Goal: Information Seeking & Learning: Learn about a topic

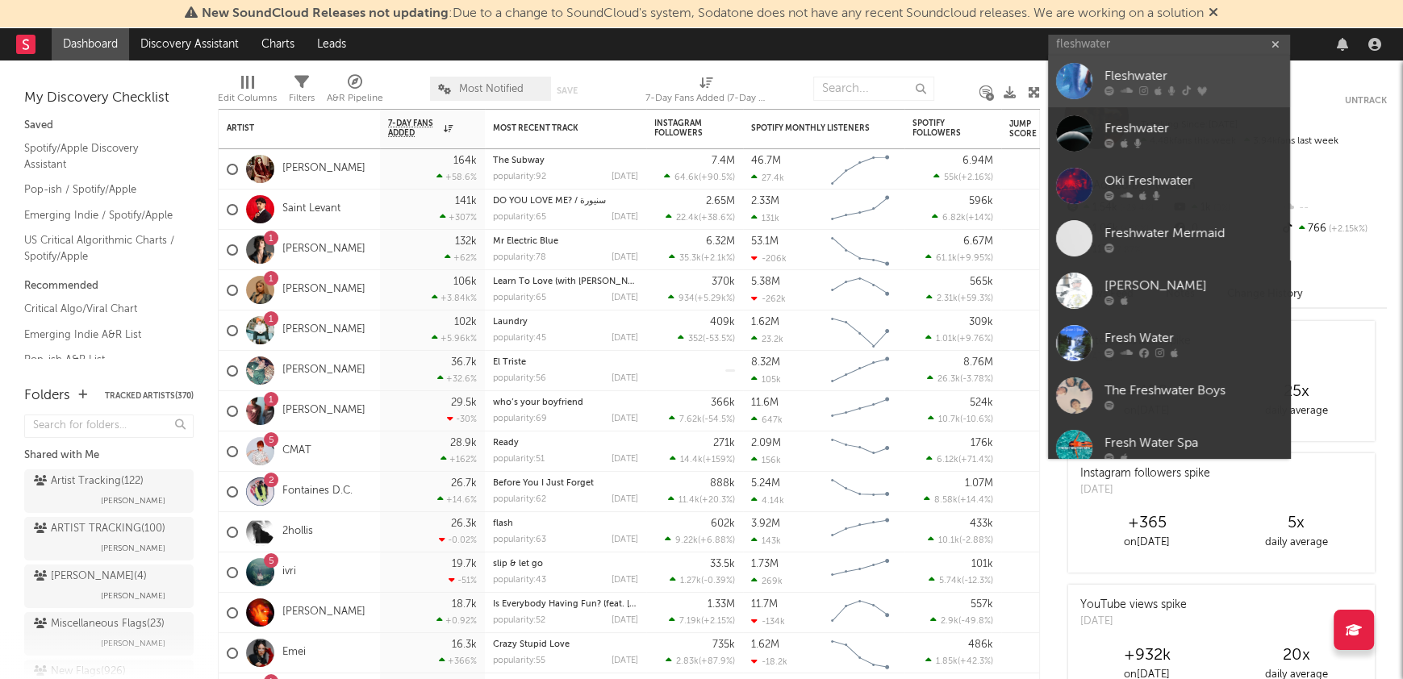
type input "fleshwater"
click at [1152, 74] on div "Fleshwater" at bounding box center [1192, 76] width 177 height 19
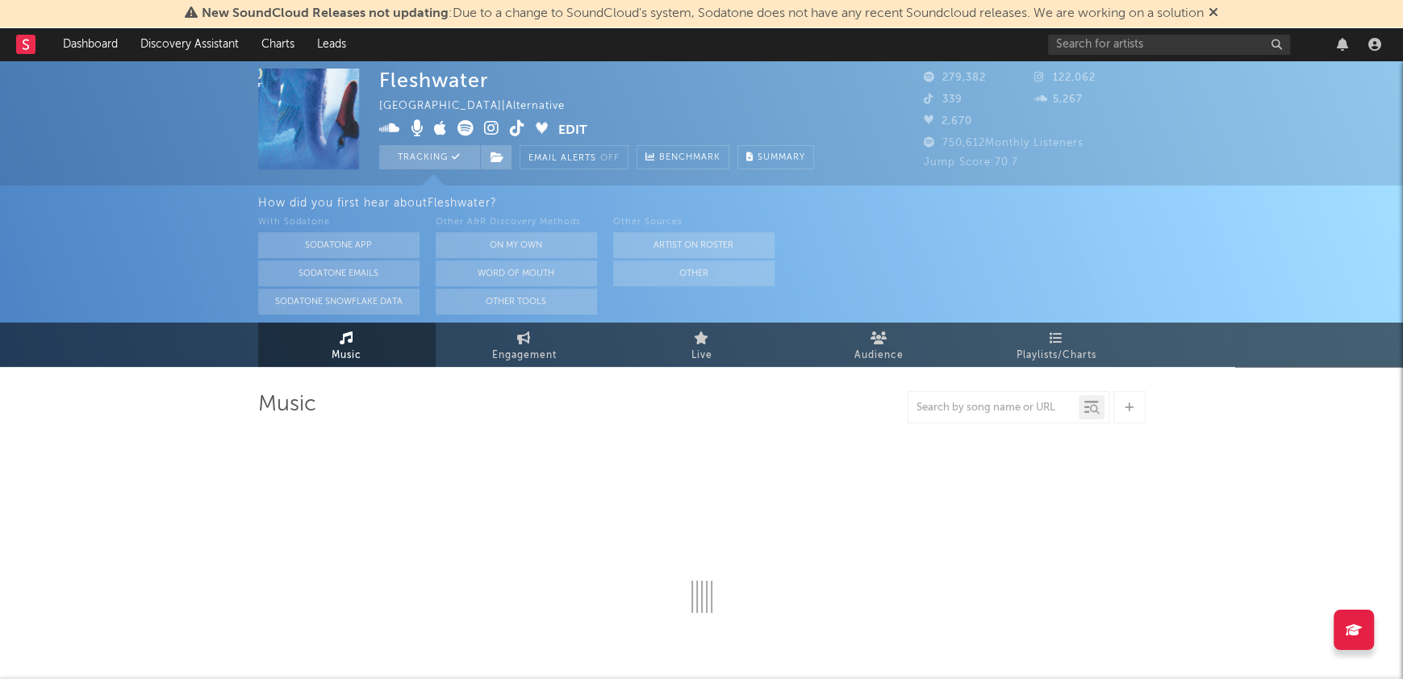
select select "6m"
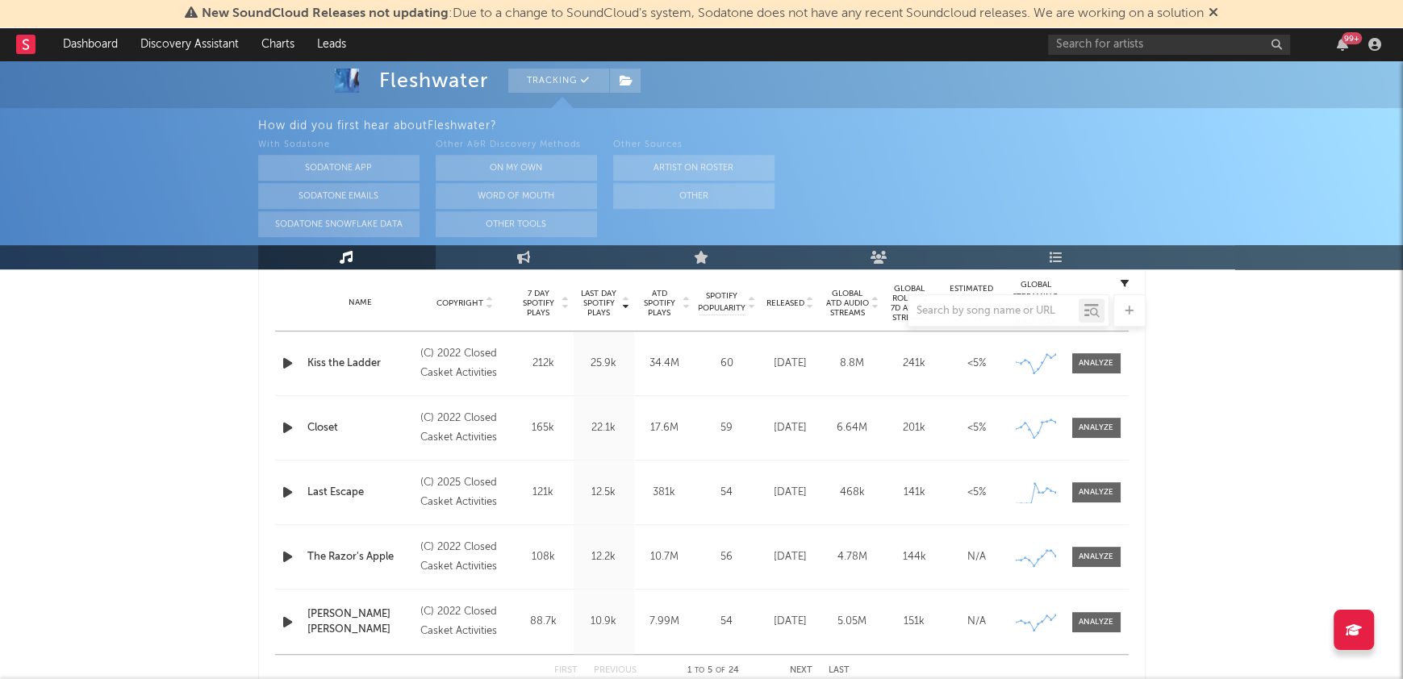
scroll to position [663, 0]
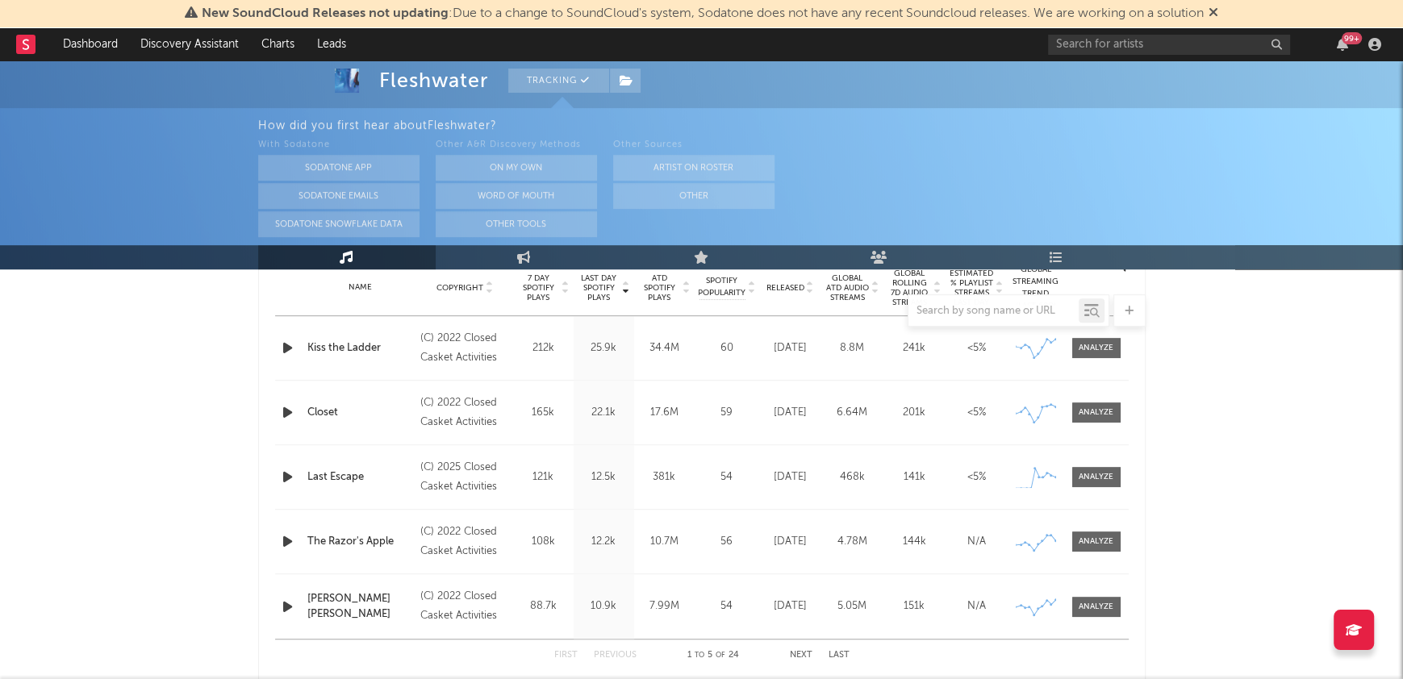
click at [784, 290] on span "Released" at bounding box center [785, 288] width 38 height 10
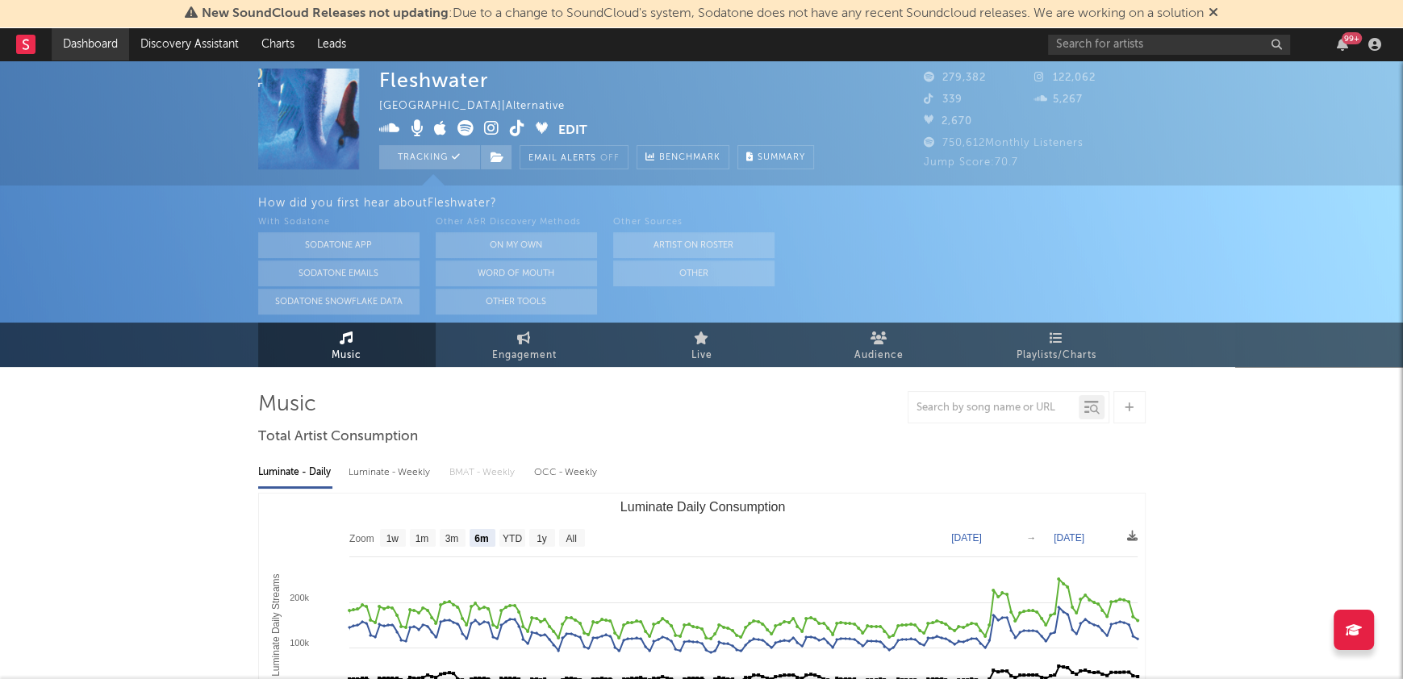
click at [70, 28] on link "Dashboard" at bounding box center [90, 44] width 77 height 32
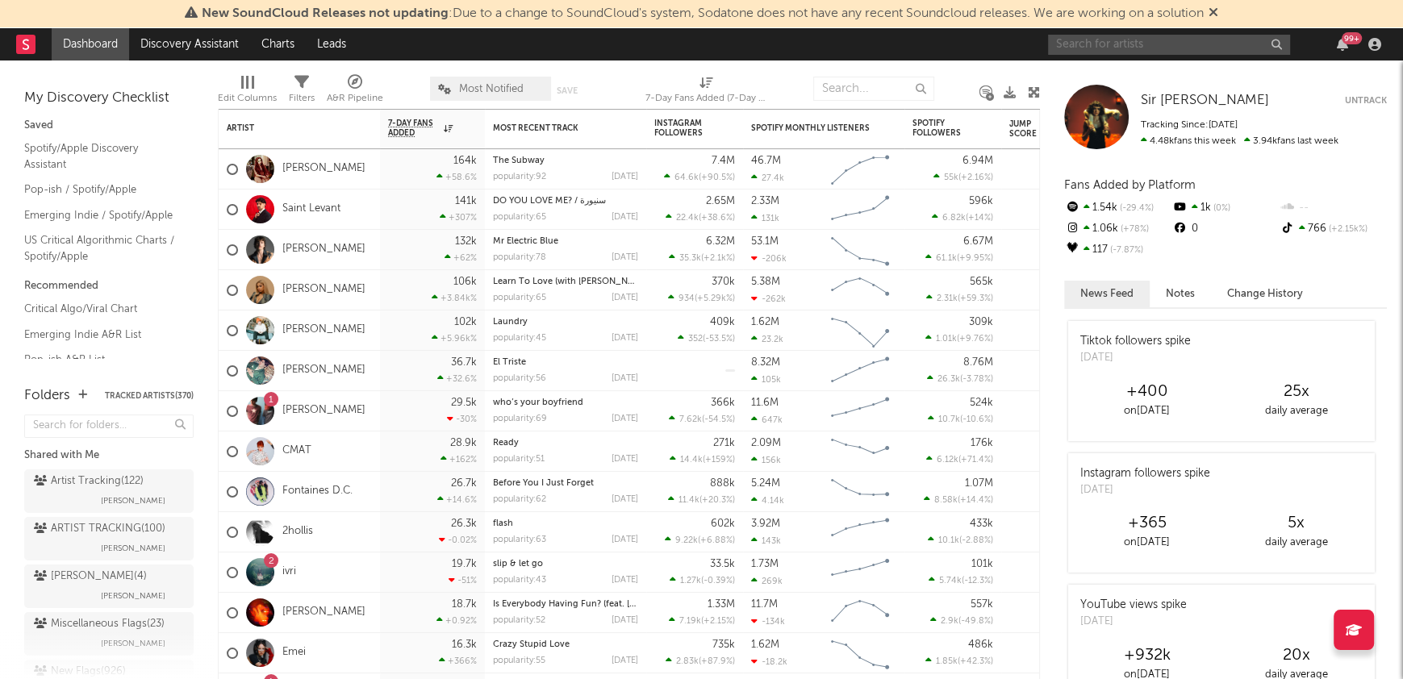
click at [1147, 44] on input "text" at bounding box center [1169, 45] width 242 height 20
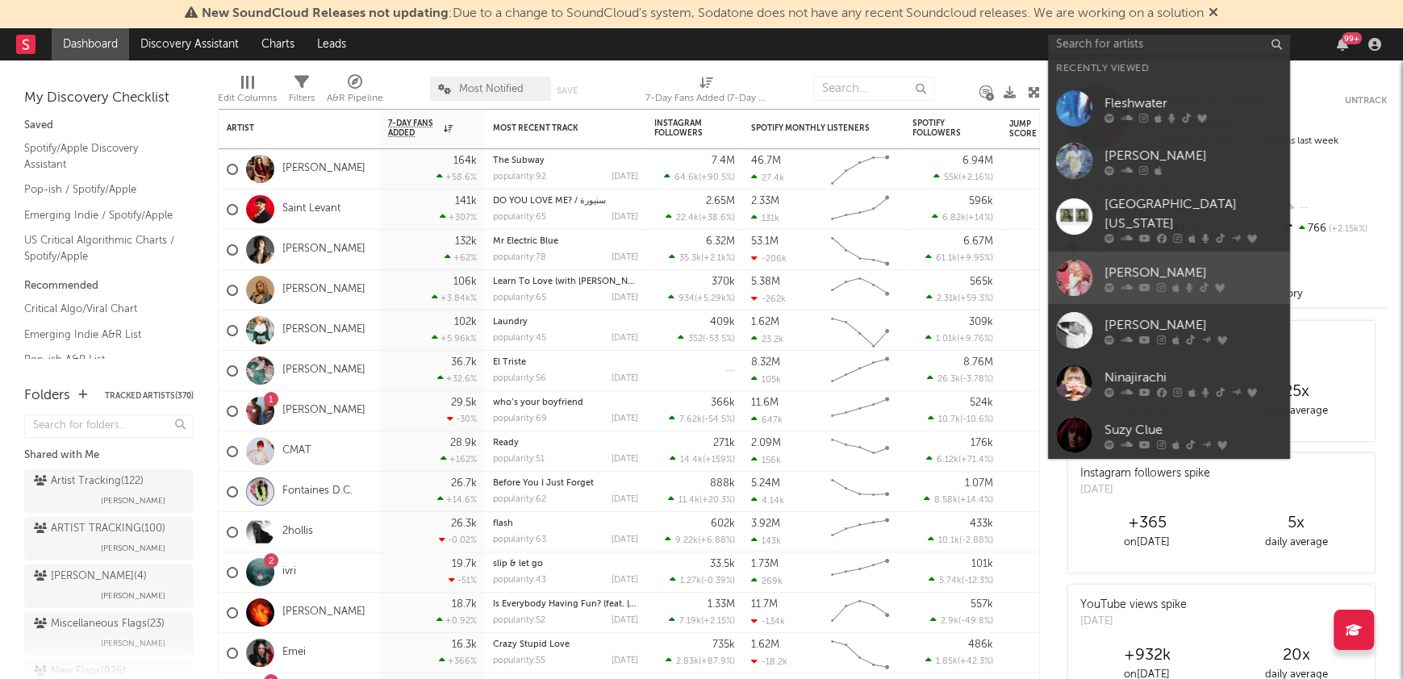
click at [1149, 264] on div "[PERSON_NAME]" at bounding box center [1192, 273] width 177 height 19
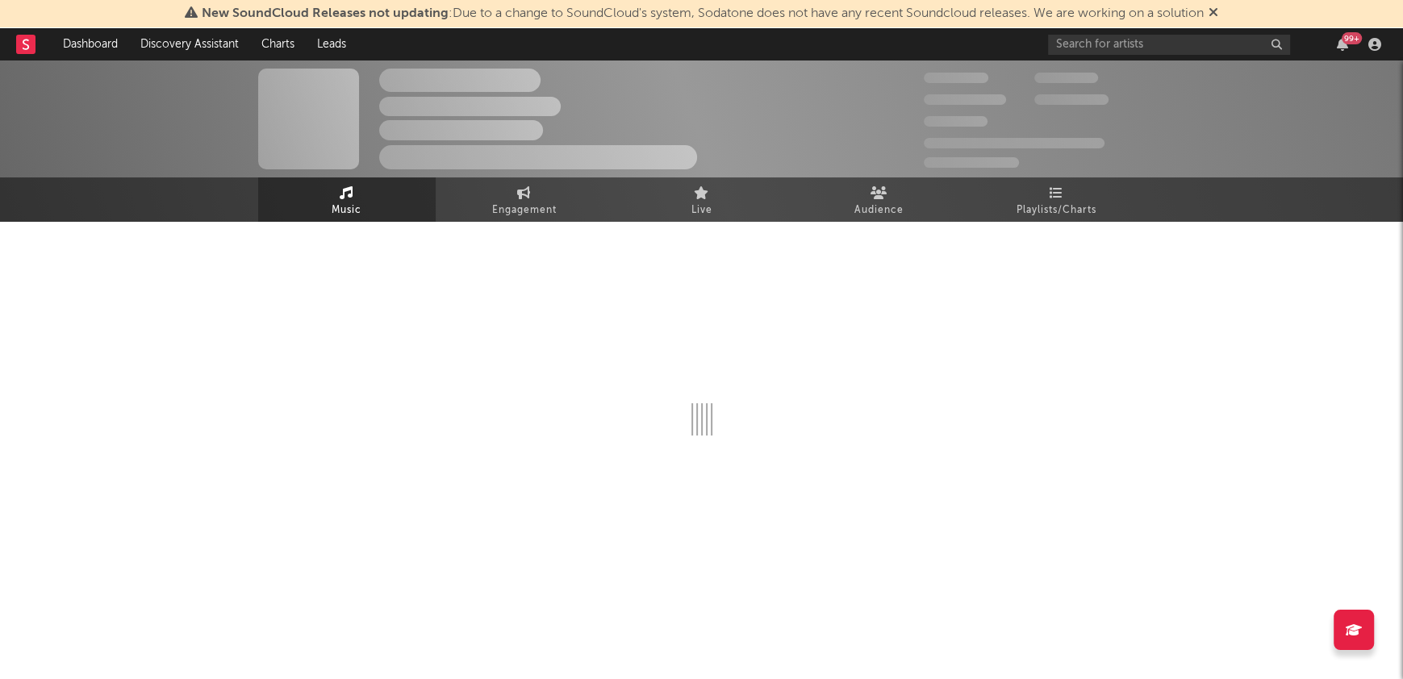
select select "6m"
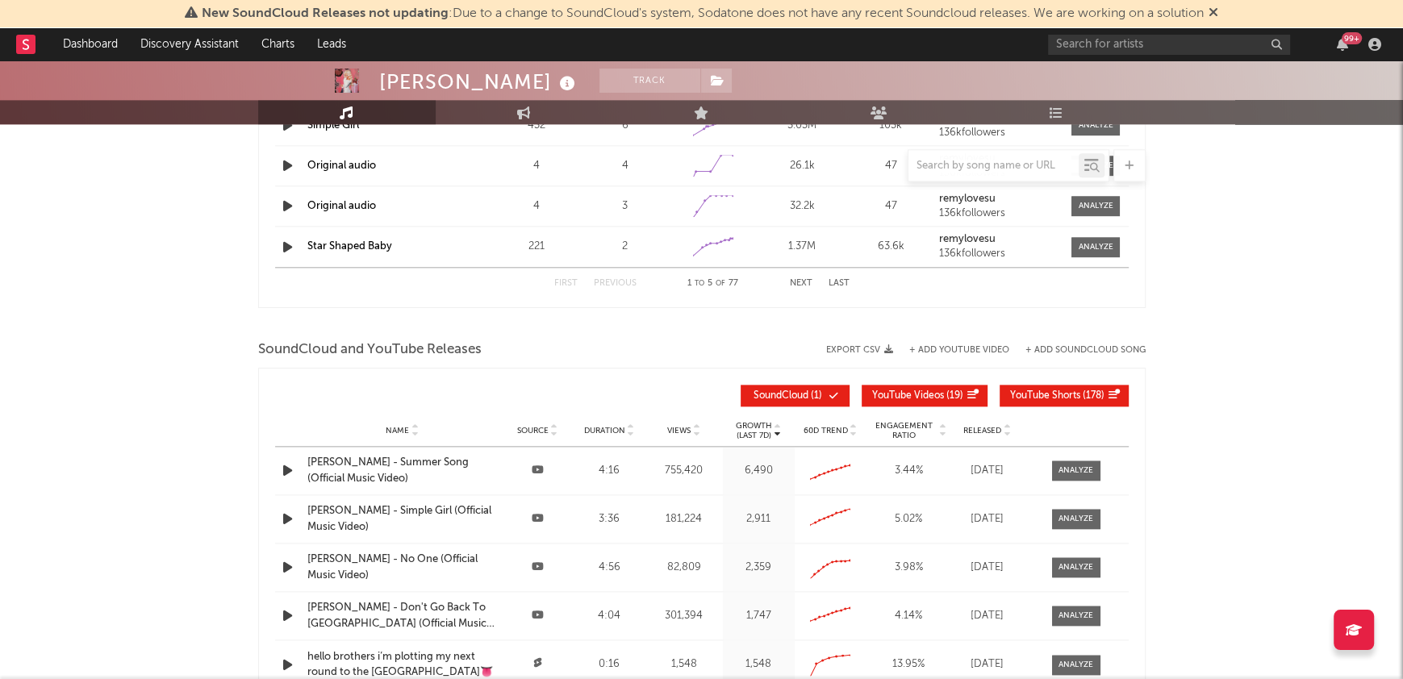
scroll to position [1814, 0]
